Goal: Check status: Check status

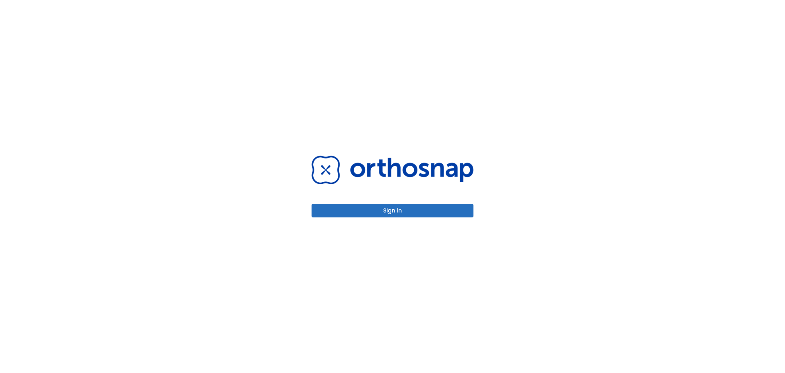
click at [394, 211] on button "Sign in" at bounding box center [393, 210] width 162 height 13
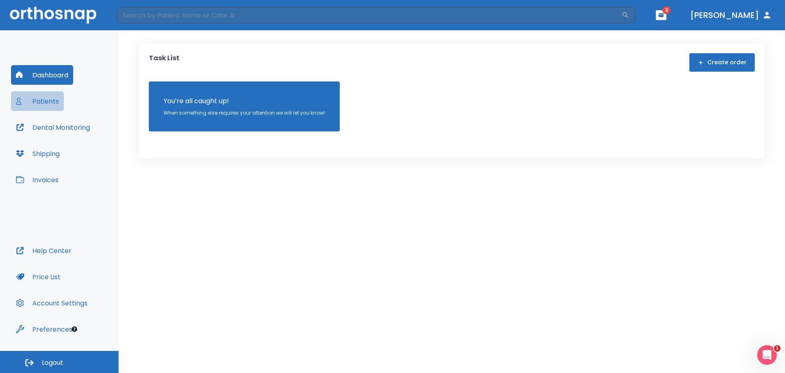
click at [38, 99] on button "Patients" at bounding box center [37, 101] width 53 height 20
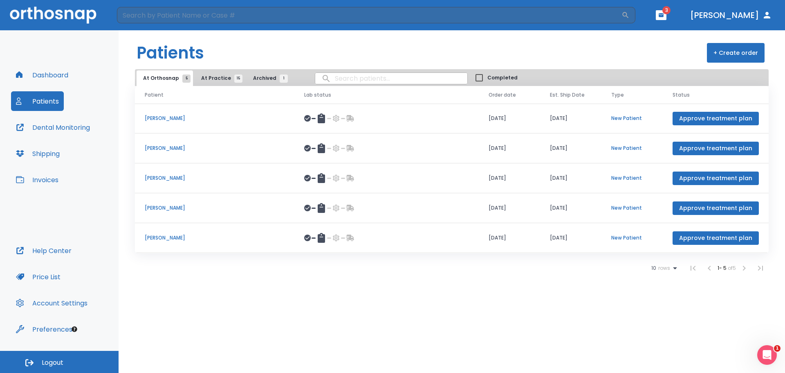
click at [171, 236] on p "[PERSON_NAME]" at bounding box center [215, 237] width 140 height 7
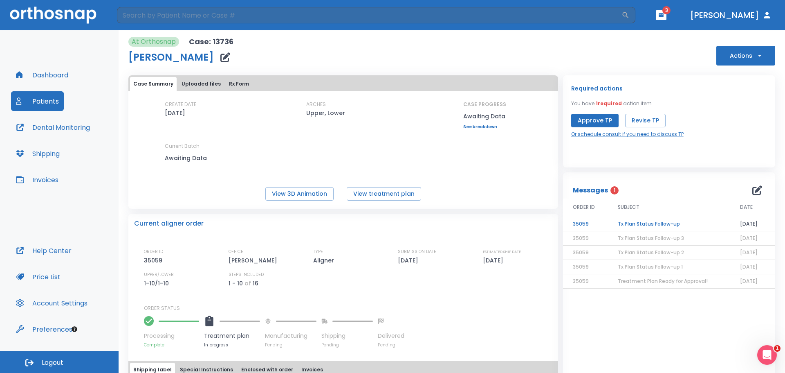
click at [651, 223] on td "Tx Plan Status Follow-up" at bounding box center [669, 224] width 122 height 14
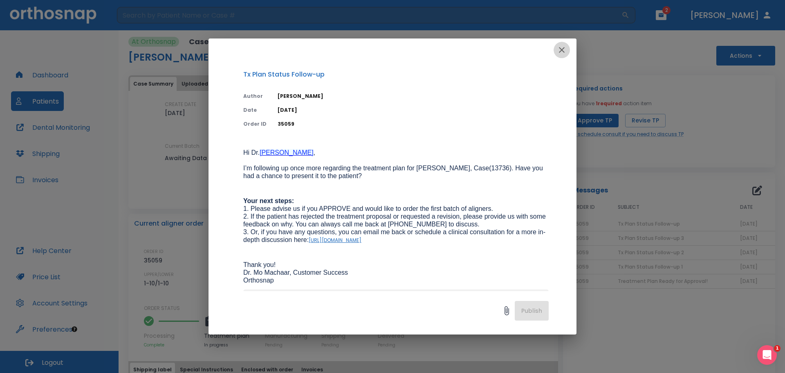
click at [560, 51] on icon "button" at bounding box center [562, 50] width 6 height 6
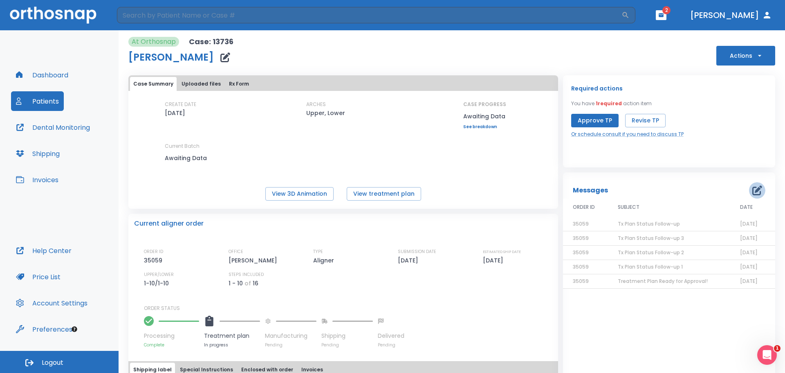
click at [752, 193] on icon "button" at bounding box center [757, 190] width 10 height 10
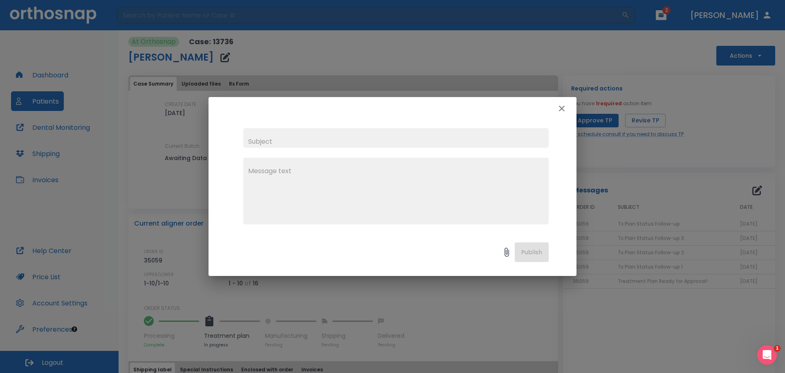
click at [342, 145] on input "text" at bounding box center [395, 138] width 305 height 20
click at [428, 114] on div at bounding box center [393, 108] width 368 height 23
click at [342, 145] on input "text" at bounding box center [395, 138] width 305 height 20
type input "Archive Patient"
click at [278, 174] on textarea at bounding box center [396, 194] width 296 height 56
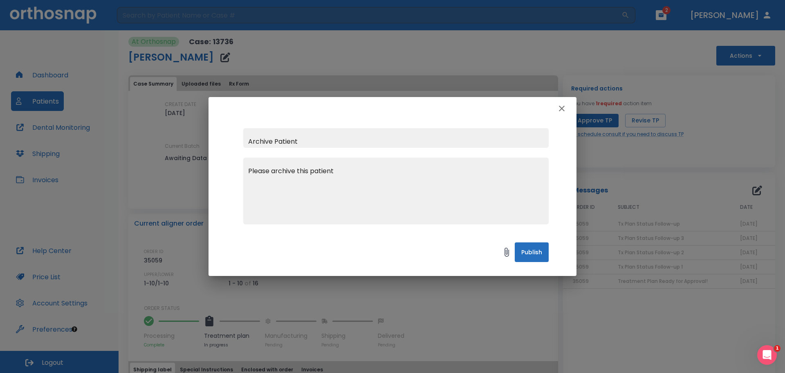
drag, startPoint x: 342, startPoint y: 172, endPoint x: 234, endPoint y: 174, distance: 108.0
click at [234, 174] on div "Archive Patient Please archive this patient x" at bounding box center [393, 176] width 368 height 112
type textarea "Please archive this patient"
click at [542, 256] on button "Publish" at bounding box center [532, 252] width 34 height 20
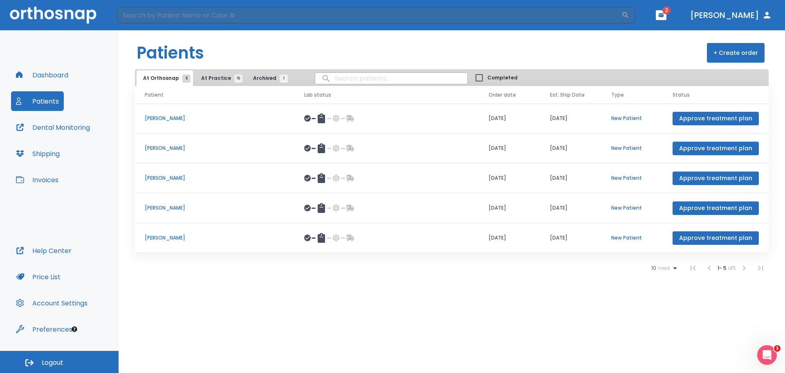
click at [175, 208] on p "[PERSON_NAME]" at bounding box center [215, 207] width 140 height 7
click at [166, 179] on p "[PERSON_NAME]" at bounding box center [215, 177] width 140 height 7
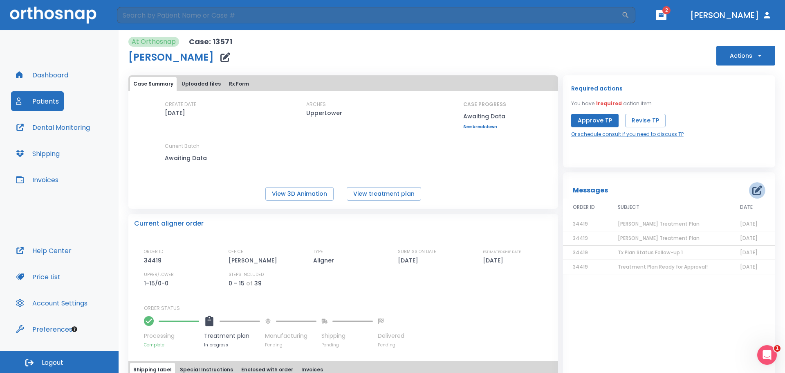
click at [752, 191] on icon "button" at bounding box center [757, 190] width 10 height 10
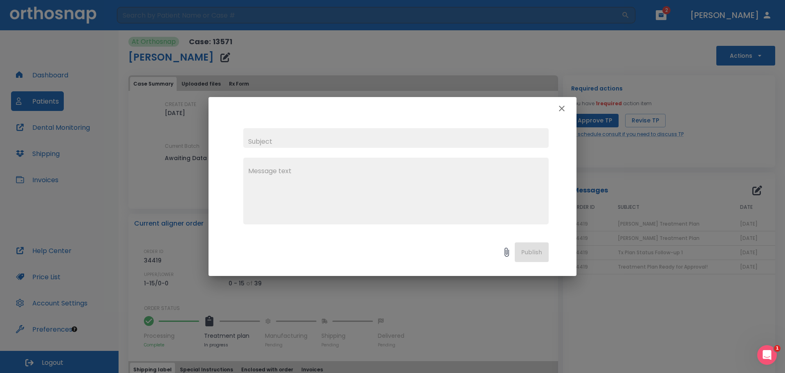
paste textarea "Please archive this patient"
click at [296, 172] on textarea "Please archive this patient" at bounding box center [396, 194] width 296 height 56
type textarea "Please archive / hold this patient"
click at [267, 139] on input "text" at bounding box center [395, 138] width 305 height 20
type input "P"
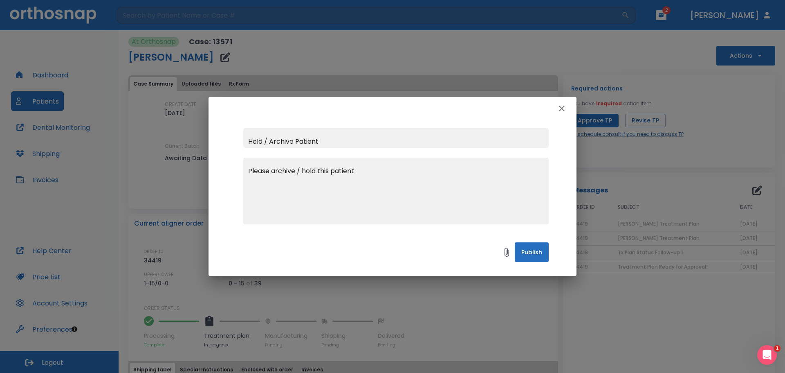
type input "Hold / Archive Patient"
click at [519, 251] on button "Publish" at bounding box center [532, 252] width 34 height 20
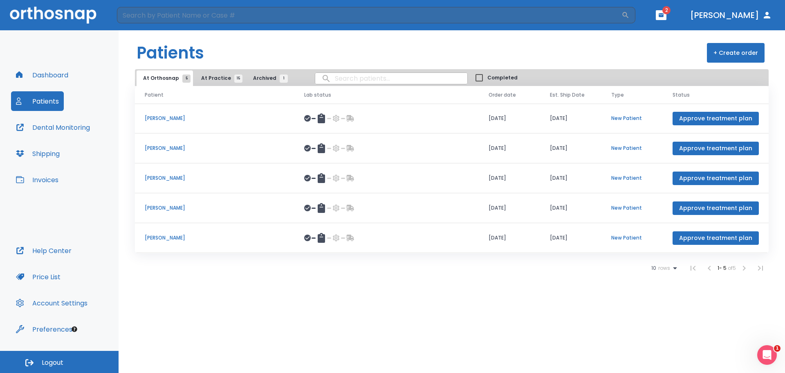
click at [164, 148] on p "[PERSON_NAME]" at bounding box center [215, 147] width 140 height 7
click at [173, 116] on p "[PERSON_NAME]" at bounding box center [215, 117] width 140 height 7
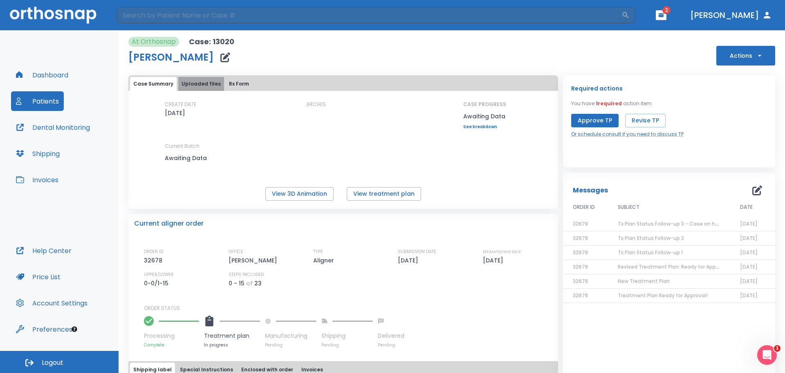
click at [205, 80] on button "Uploaded files" at bounding box center [201, 84] width 46 height 14
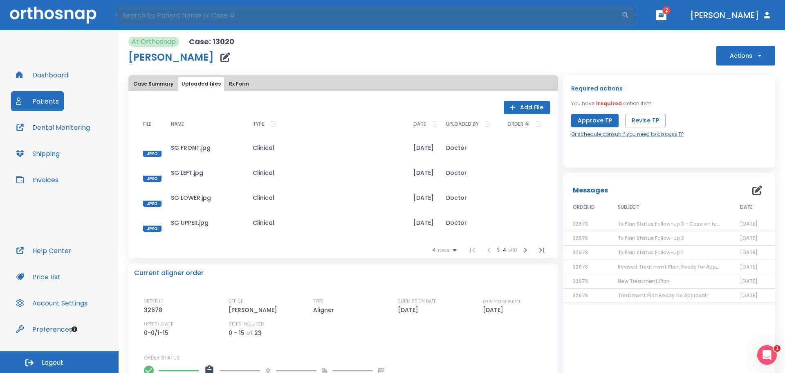
drag, startPoint x: 146, startPoint y: 82, endPoint x: 105, endPoint y: 76, distance: 41.3
click at [146, 82] on button "Case Summary" at bounding box center [153, 84] width 47 height 14
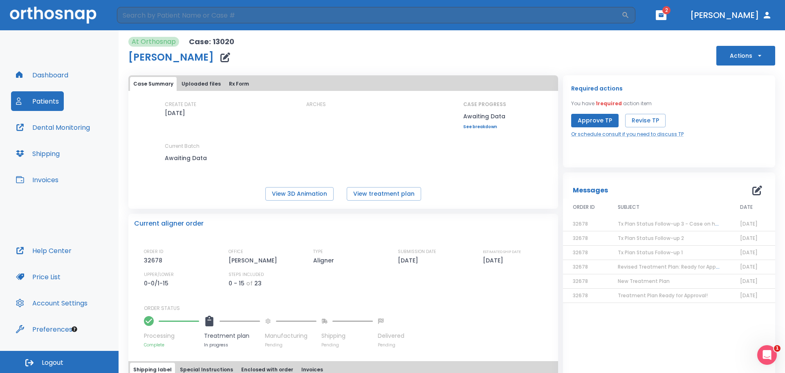
click at [36, 74] on button "Dashboard" at bounding box center [42, 75] width 62 height 20
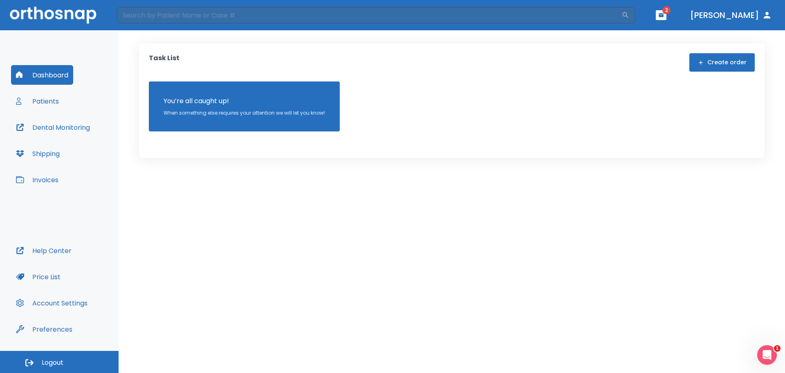
click at [41, 101] on button "Patients" at bounding box center [37, 101] width 53 height 20
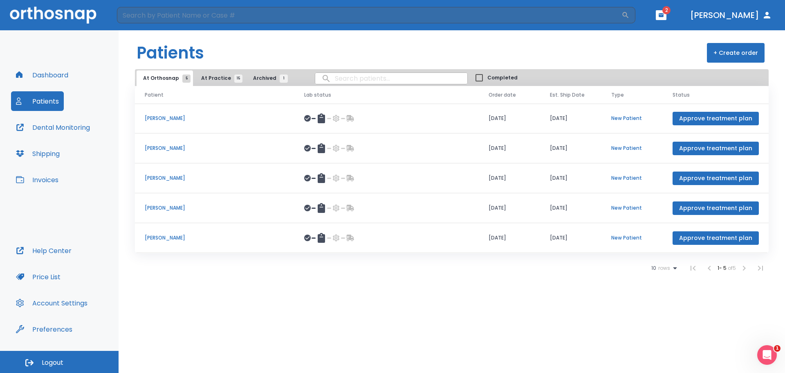
click at [215, 77] on span "At Practice 15" at bounding box center [219, 77] width 37 height 7
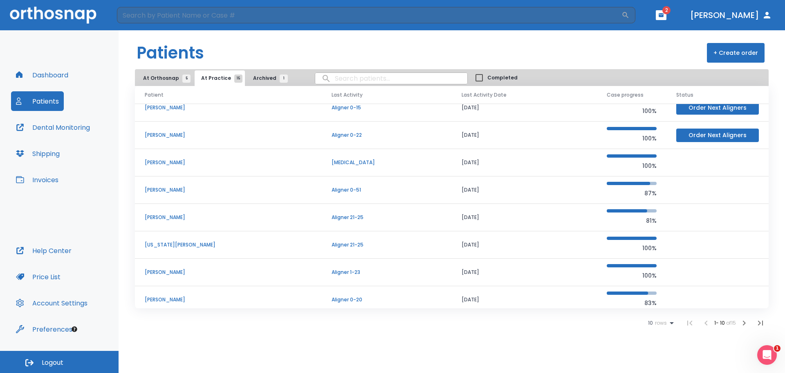
scroll to position [70, 0]
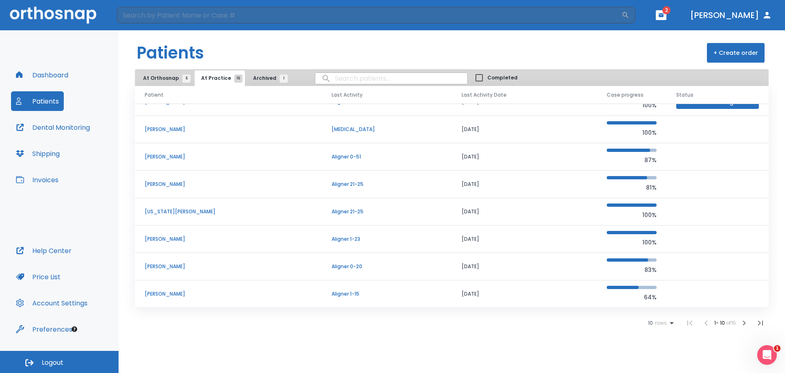
click at [743, 325] on icon "button" at bounding box center [744, 323] width 10 height 10
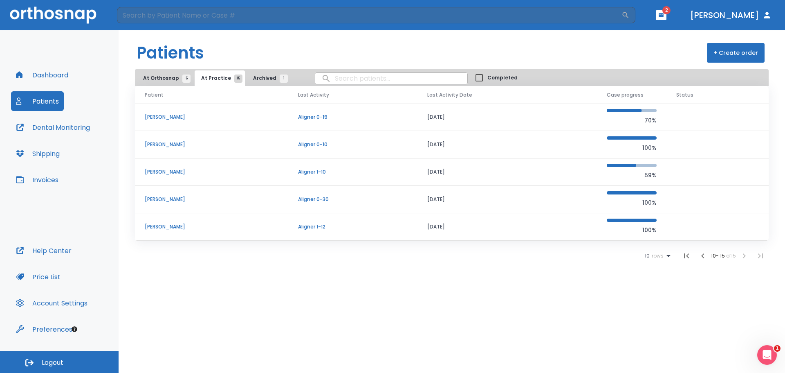
click at [183, 118] on p "[PERSON_NAME]" at bounding box center [212, 116] width 134 height 7
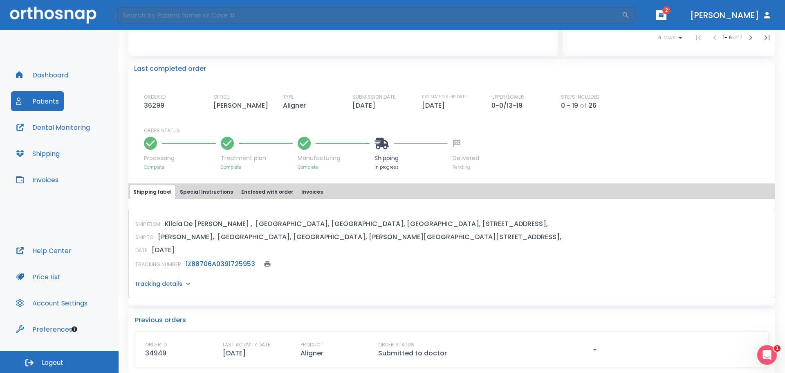
scroll to position [191, 0]
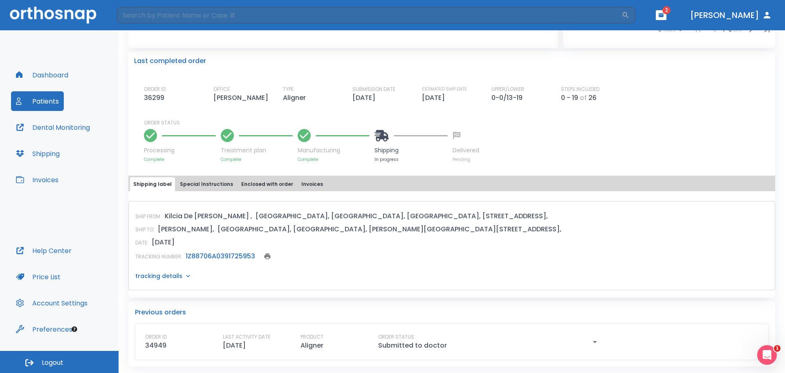
click at [187, 276] on icon at bounding box center [188, 275] width 4 height 2
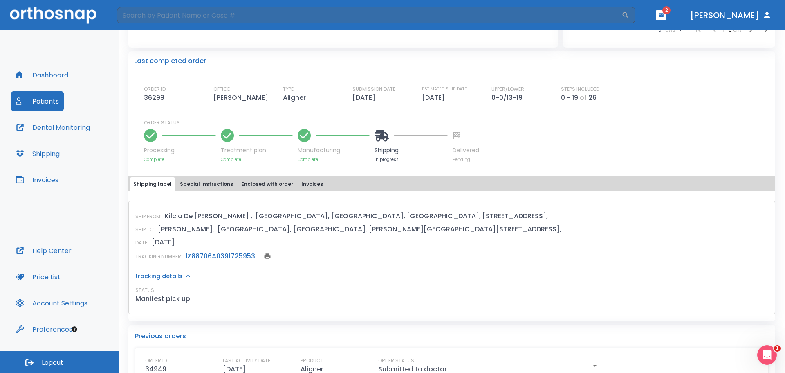
click at [187, 276] on icon at bounding box center [188, 275] width 4 height 2
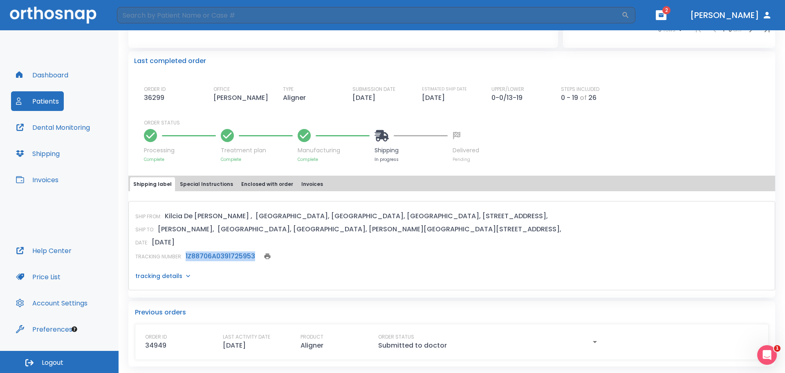
drag, startPoint x: 254, startPoint y: 257, endPoint x: 184, endPoint y: 253, distance: 70.0
click at [184, 253] on div "TRACKING NUMBER: 1Z88706A0391725953" at bounding box center [451, 255] width 633 height 11
copy link "1Z88706A0391725953"
